Goal: Task Accomplishment & Management: Use online tool/utility

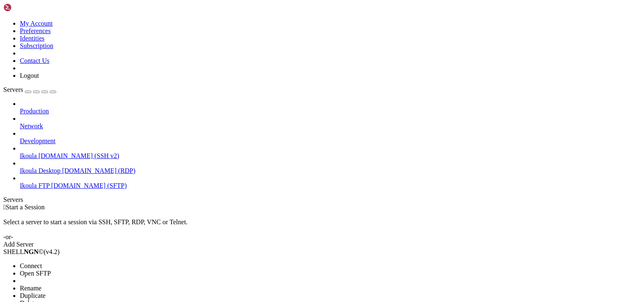
click at [42, 262] on span "Connect" at bounding box center [31, 265] width 22 height 7
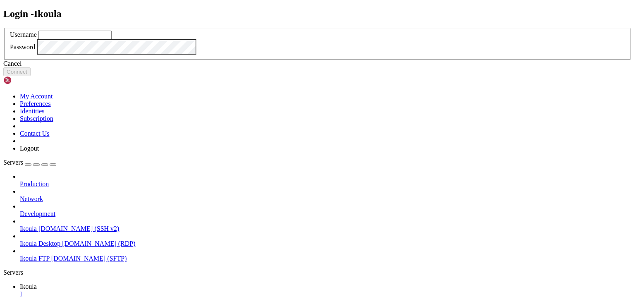
click at [112, 39] on input "text" at bounding box center [74, 35] width 73 height 9
type input "b"
type input "plb"
click at [31, 76] on button "Connect" at bounding box center [16, 71] width 27 height 9
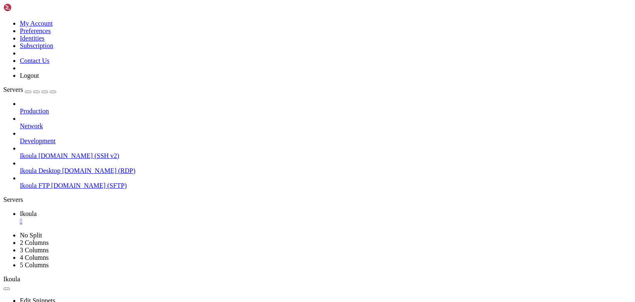
scroll to position [1349, 0]
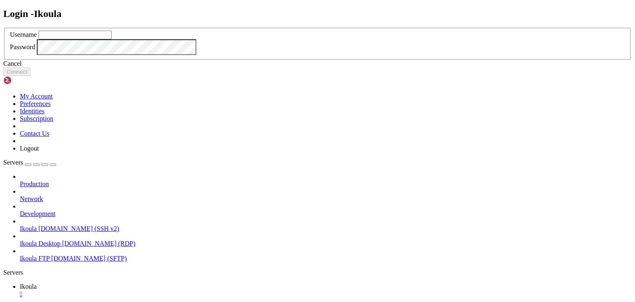
click at [112, 39] on input "text" at bounding box center [74, 35] width 73 height 9
type input "plb"
click at [31, 76] on button "Connect" at bounding box center [16, 71] width 27 height 9
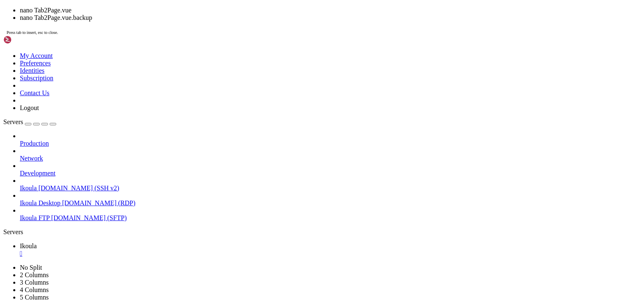
scroll to position [1672, 0]
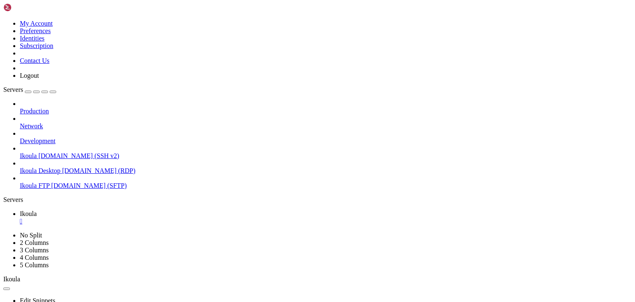
scroll to position [2298, 0]
drag, startPoint x: 8, startPoint y: 524, endPoint x: 21, endPoint y: 563, distance: 41.3
copy div "/* map.on('moveend', function(ev: L.LeafletEvent) { console.log("Event: ",ev.ty…"
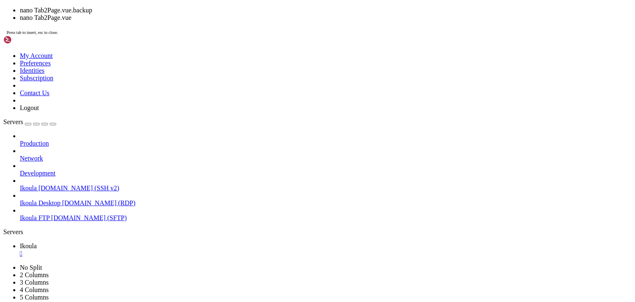
scroll to position [2305, 0]
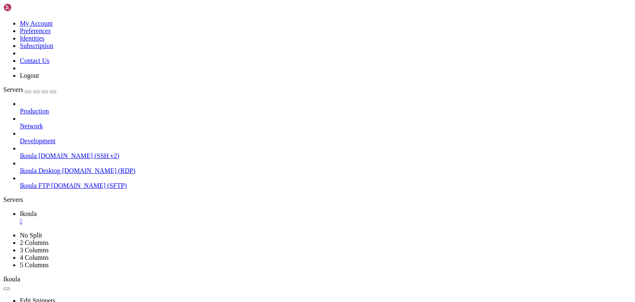
drag, startPoint x: 116, startPoint y: 444, endPoint x: 157, endPoint y: 431, distance: 43.8
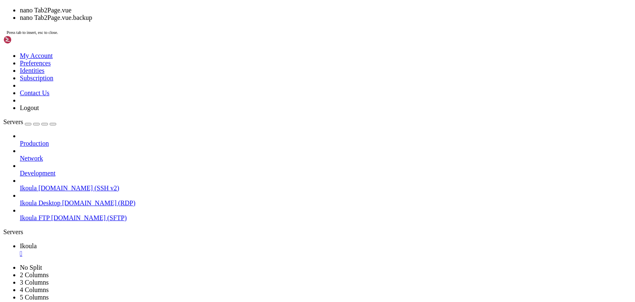
scroll to position [2600, 0]
